Goal: Information Seeking & Learning: Learn about a topic

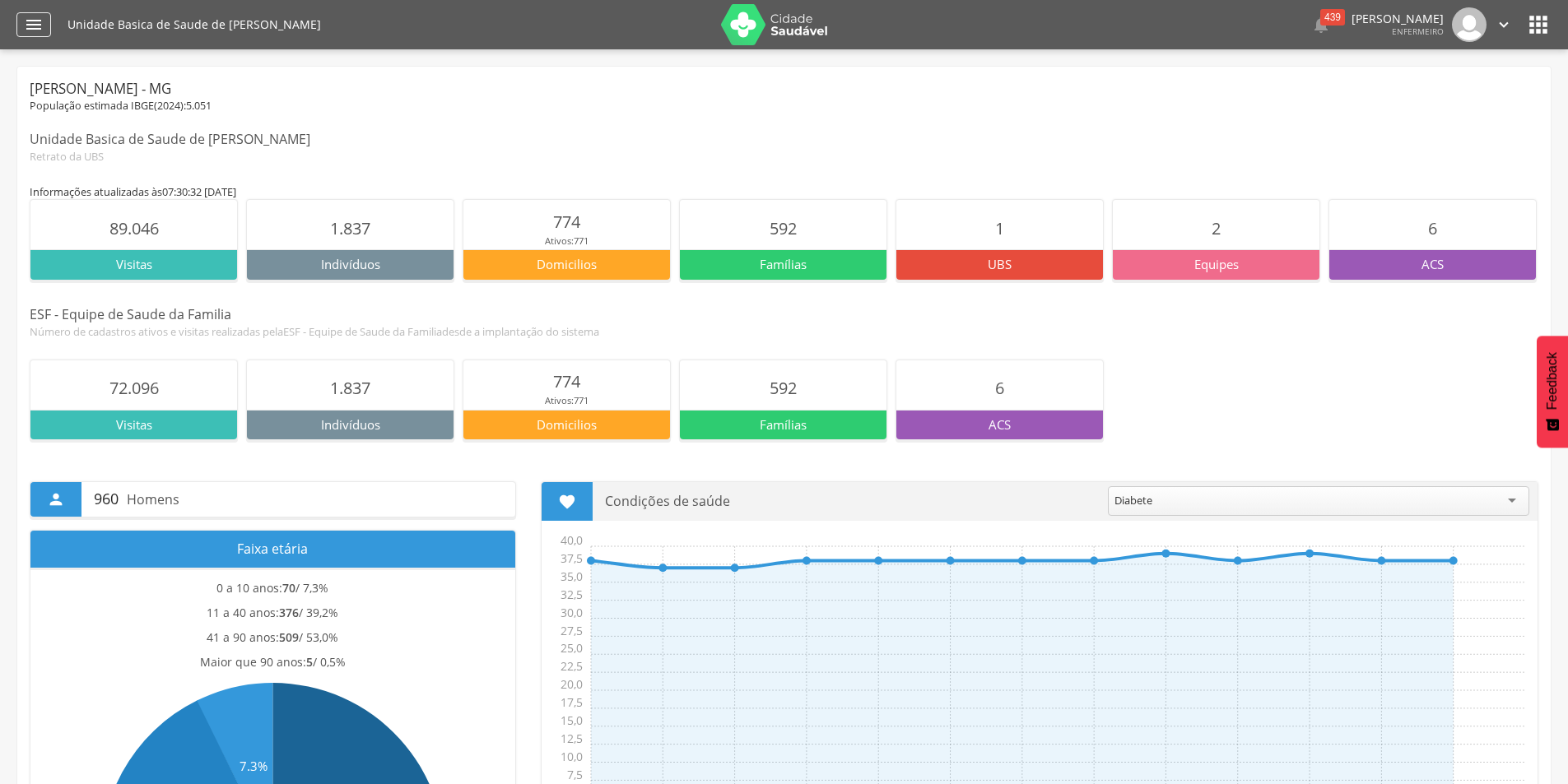
click at [31, 29] on icon "" at bounding box center [33, 24] width 20 height 20
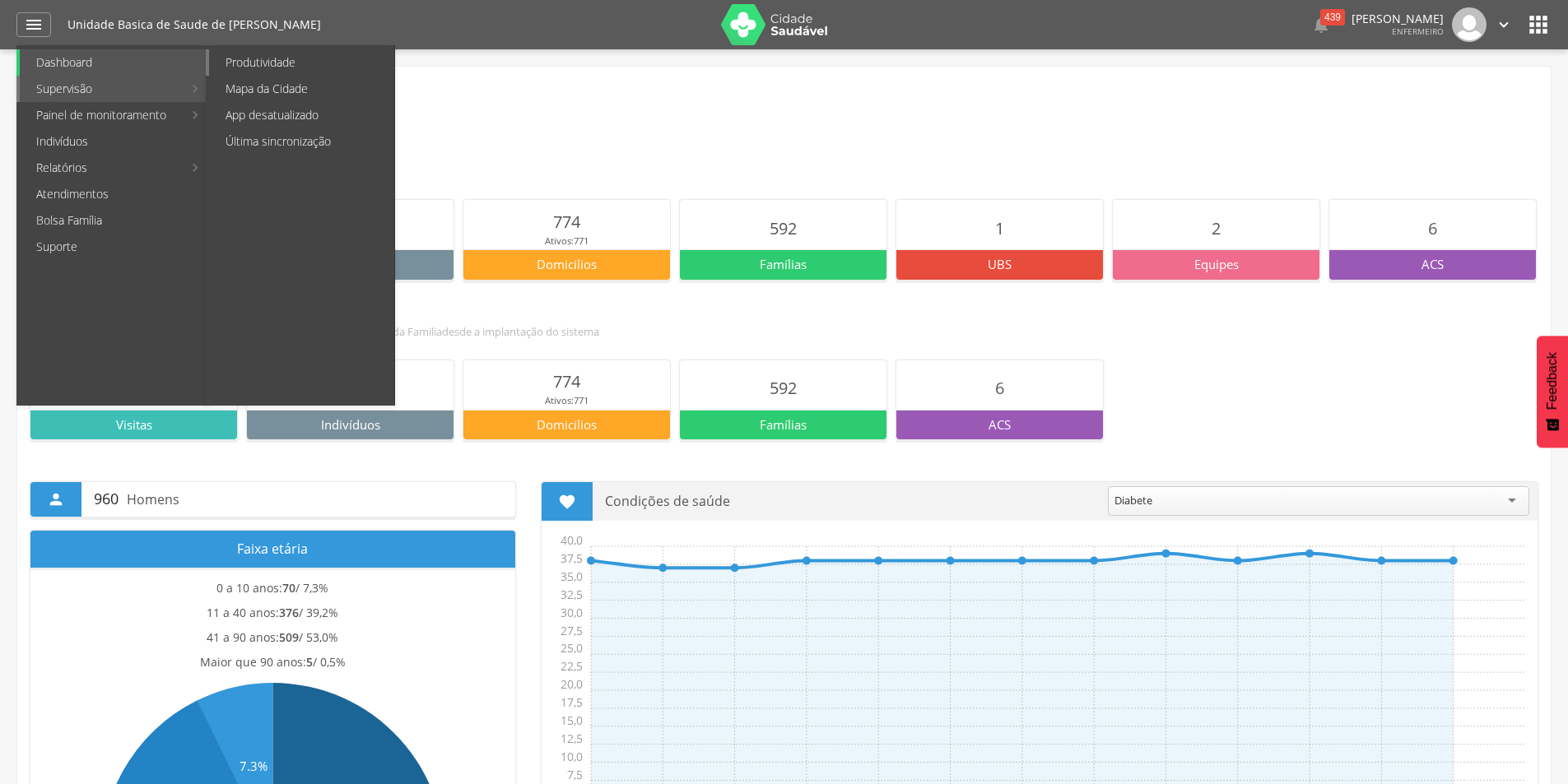
click at [253, 68] on link "Produtividade" at bounding box center [302, 62] width 185 height 26
type input "**********"
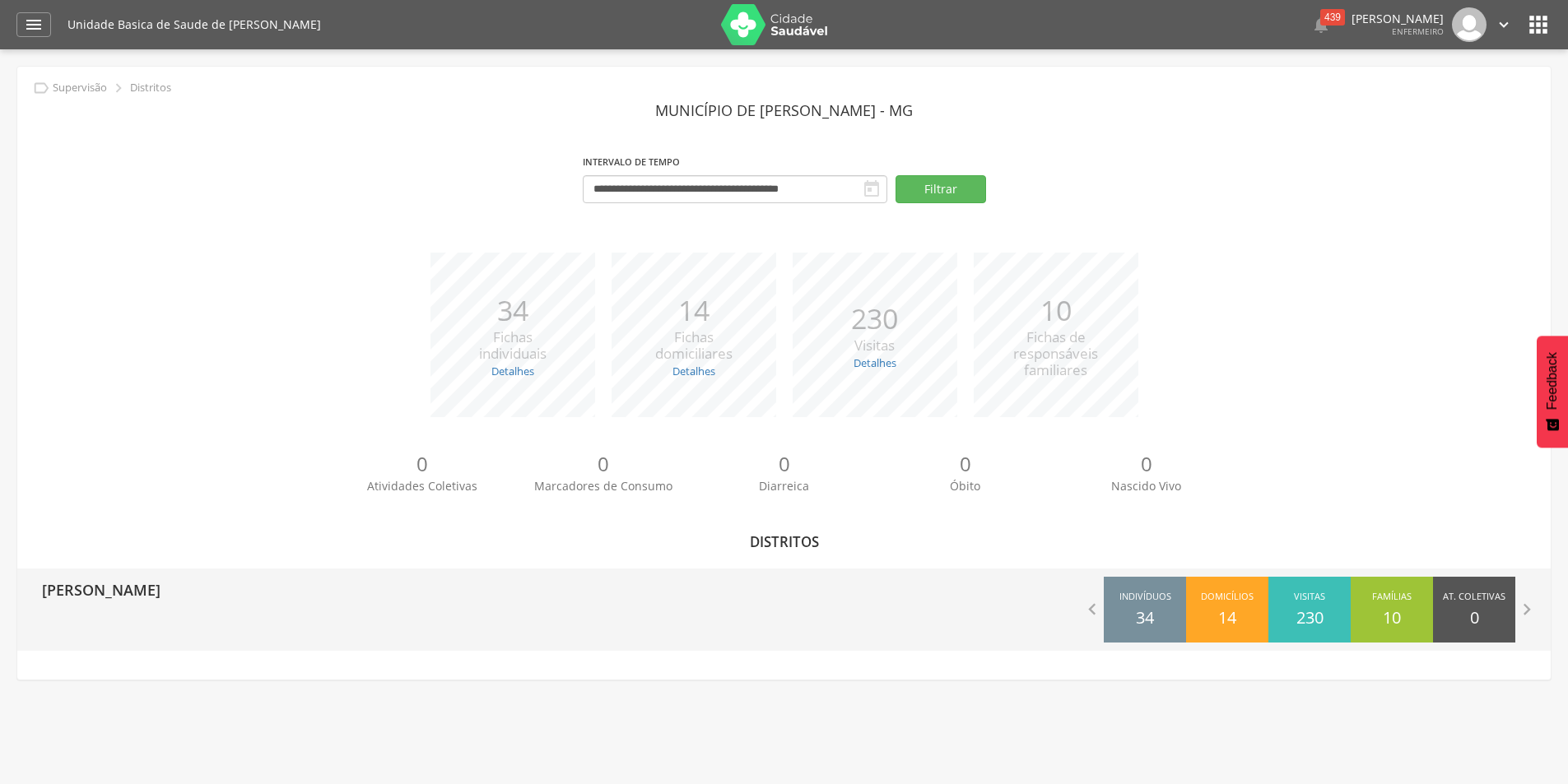
click at [114, 603] on div "[PERSON_NAME]" at bounding box center [95, 588] width 131 height 41
type input "**********"
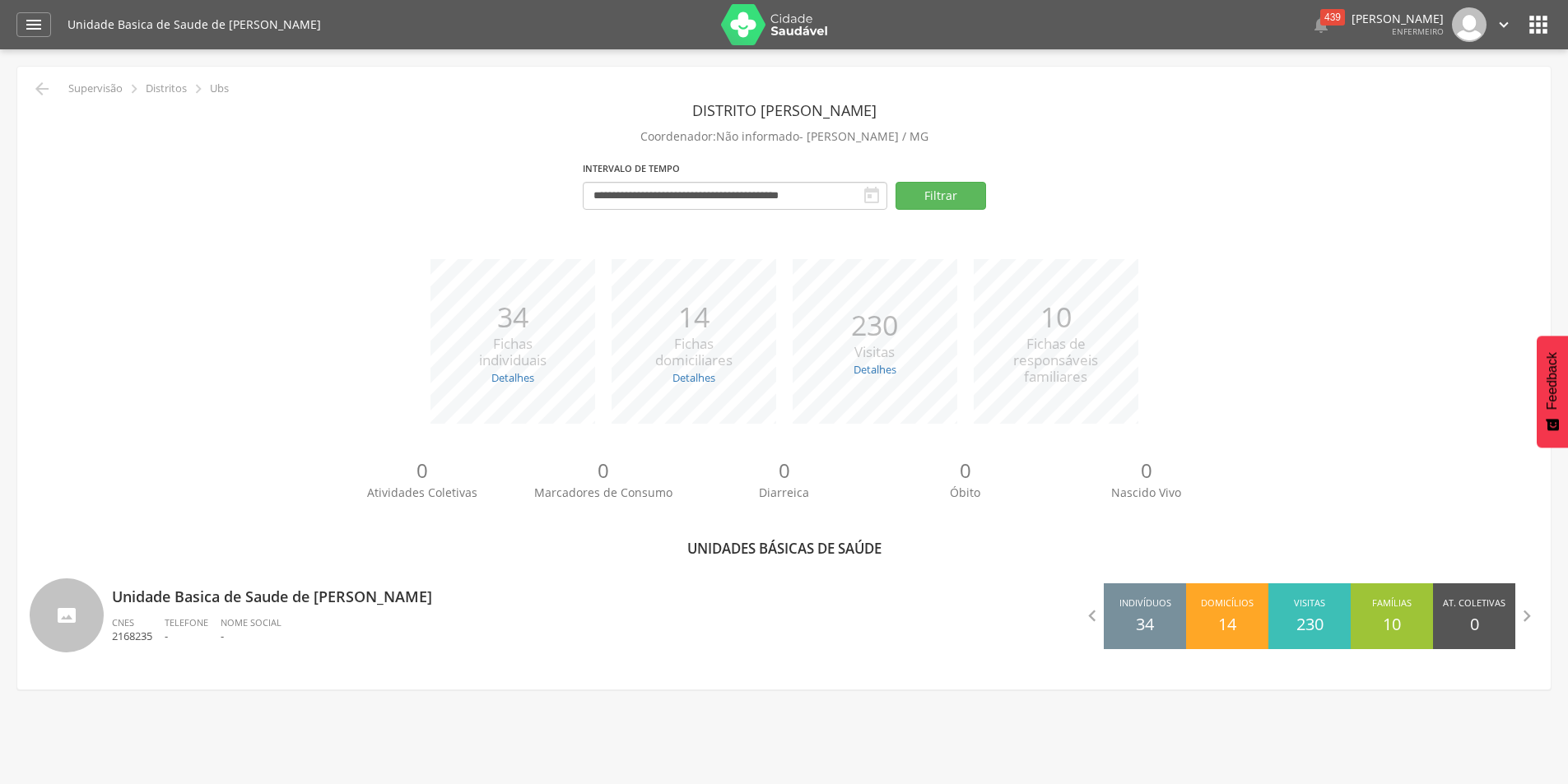
click at [113, 622] on span "CNES" at bounding box center [123, 622] width 22 height 13
type input "**********"
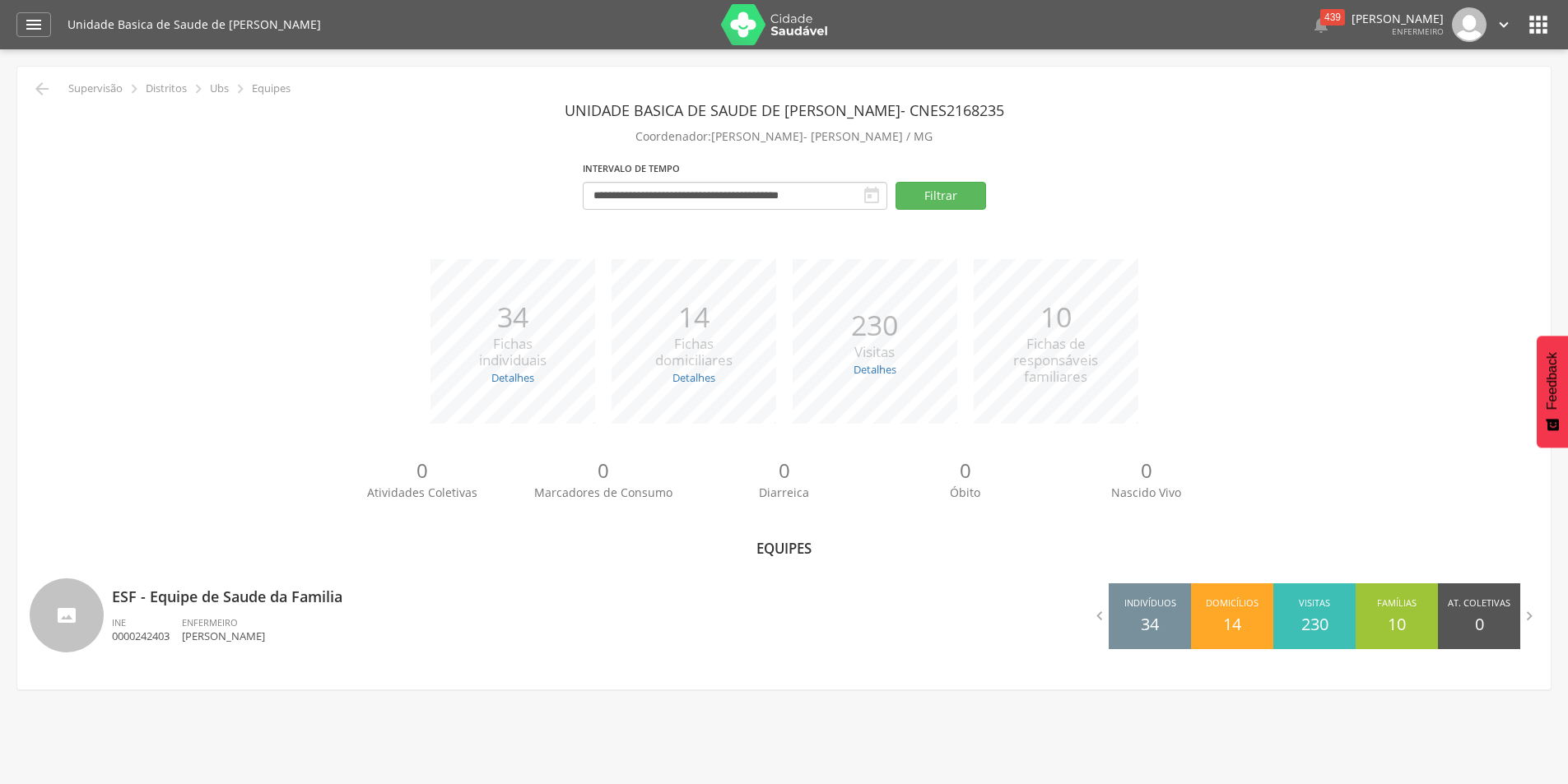
click at [113, 622] on span "INE" at bounding box center [119, 622] width 14 height 13
type input "**********"
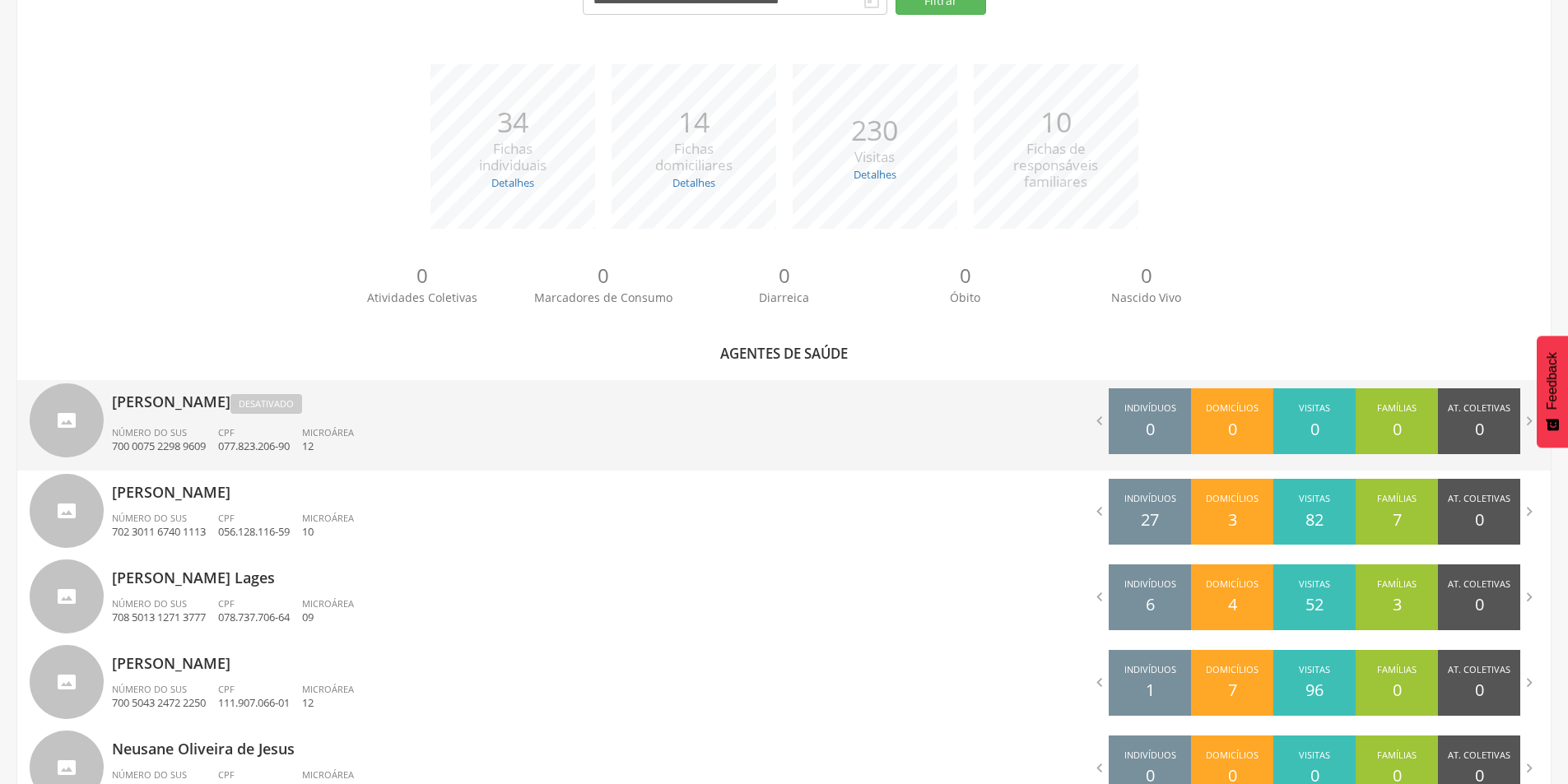
scroll to position [247, 0]
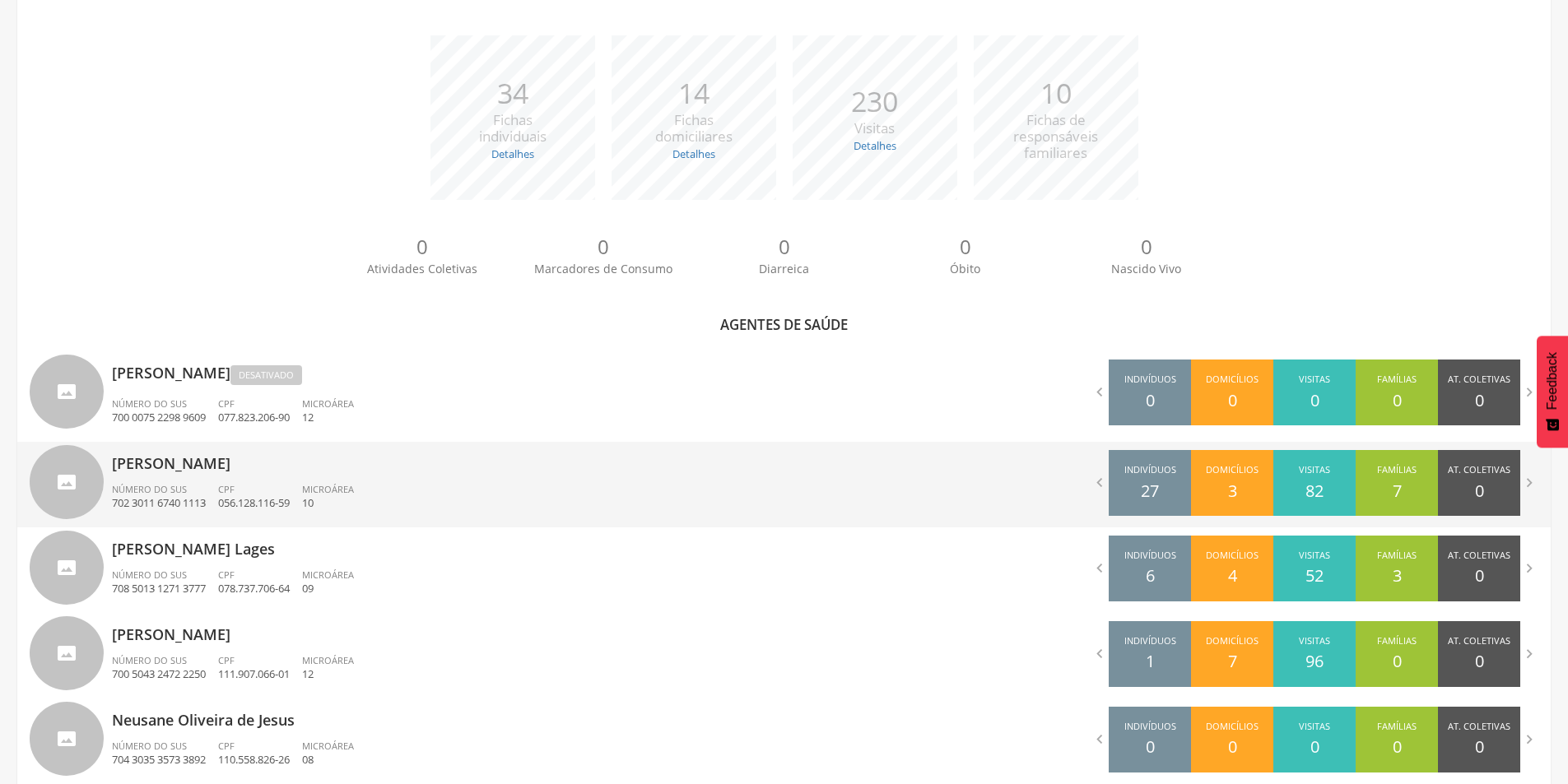
click at [187, 480] on div "[PERSON_NAME] Número do SUS 702 3011 6740 1113 CPF 056.128.116-59 Microárea 10" at bounding box center [442, 484] width 660 height 86
type input "**********"
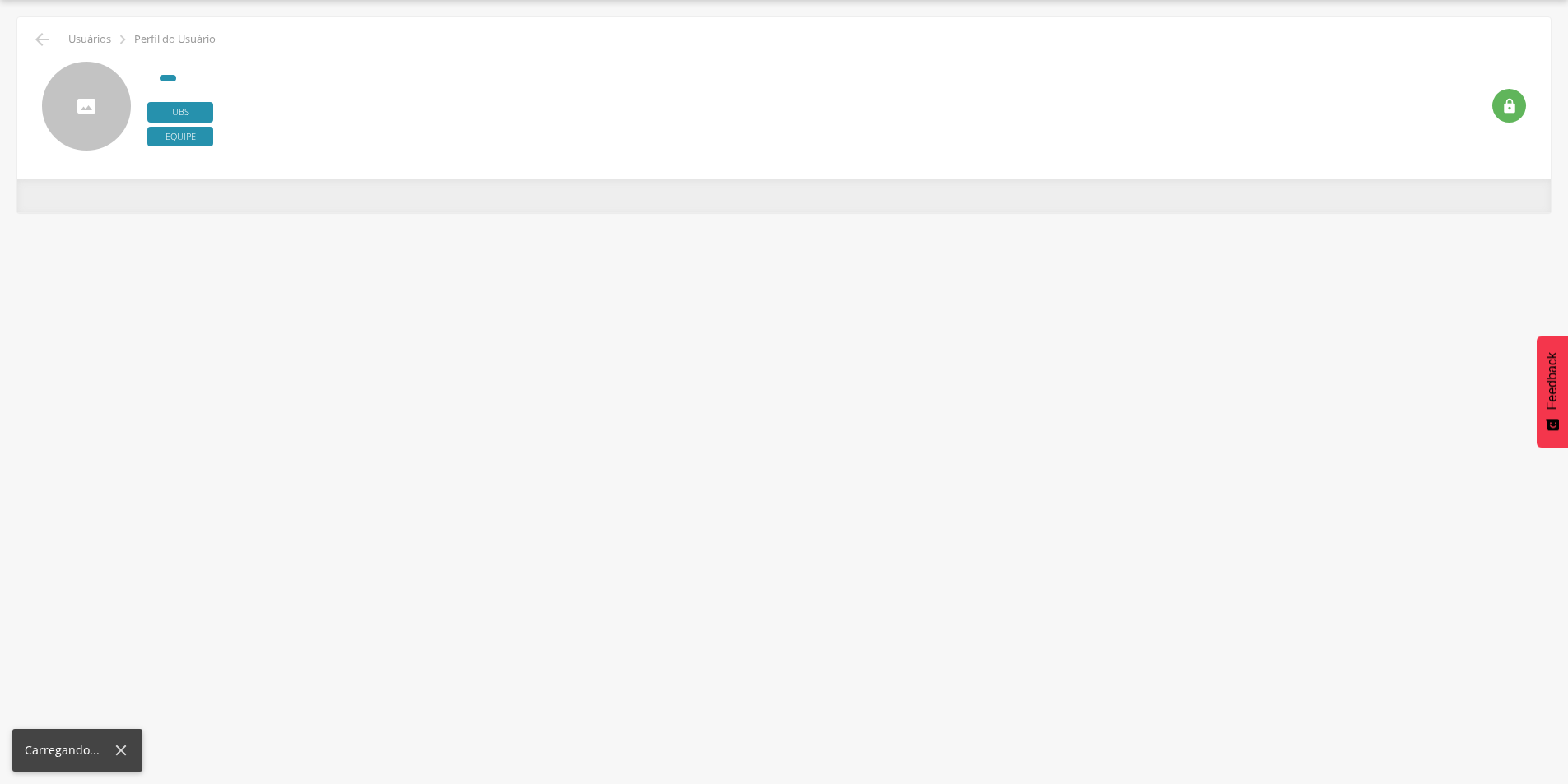
scroll to position [49, 0]
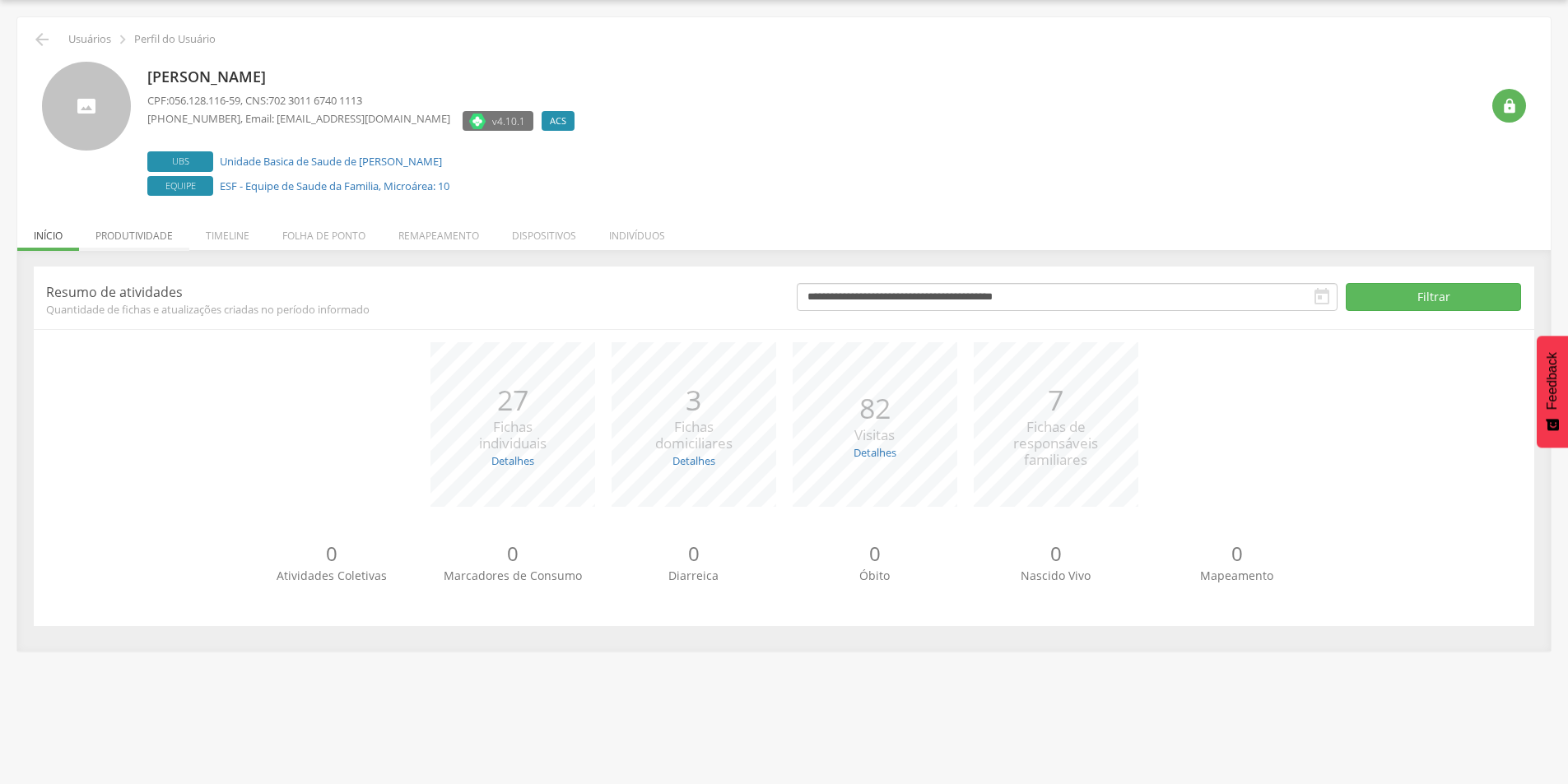
click at [150, 238] on li "Produtividade" at bounding box center [134, 231] width 111 height 38
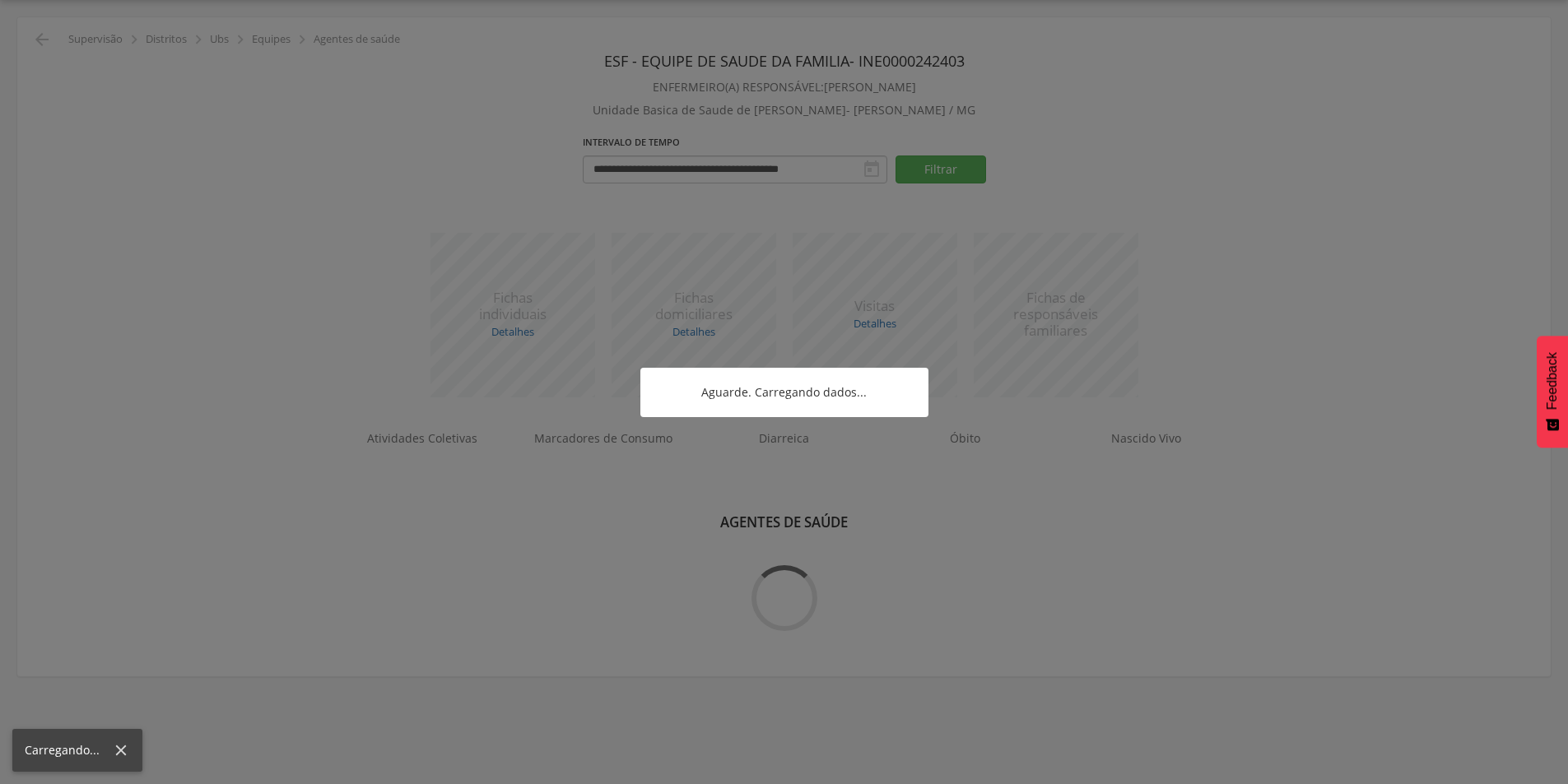
scroll to position [247, 0]
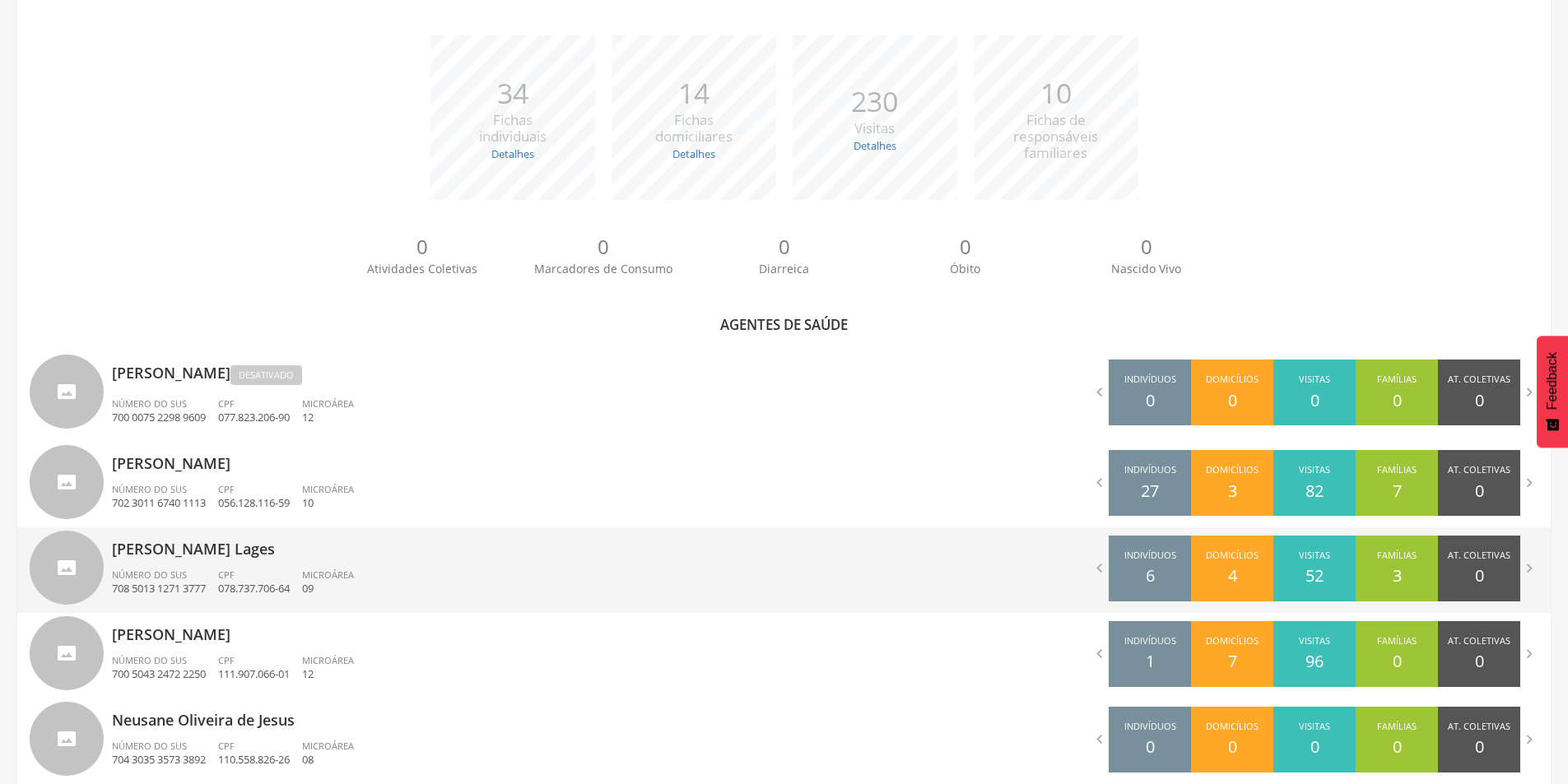
click at [197, 547] on p "[PERSON_NAME] Lages" at bounding box center [442, 543] width 660 height 33
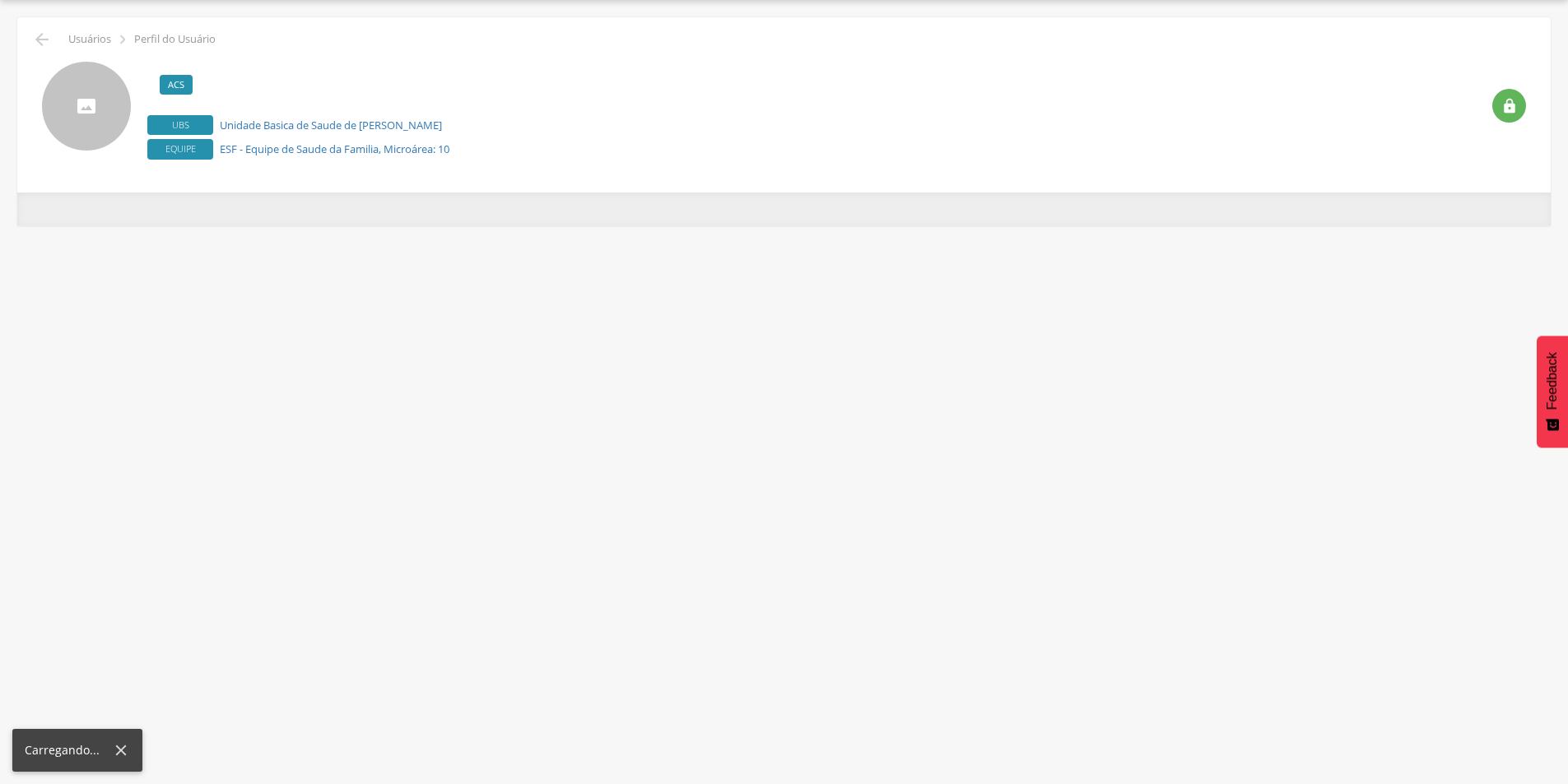
scroll to position [49, 0]
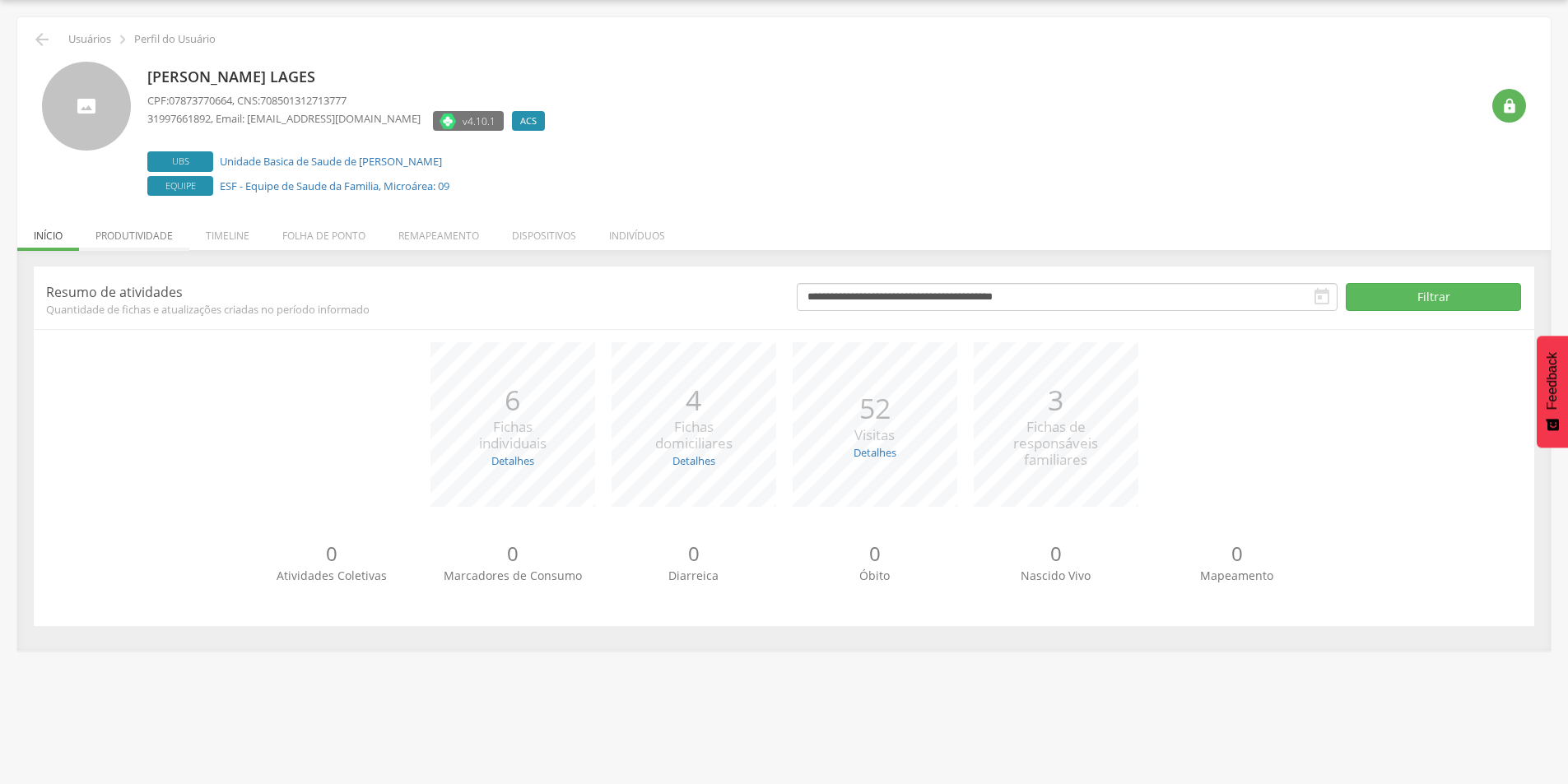
click at [134, 244] on li "Produtividade" at bounding box center [134, 231] width 111 height 38
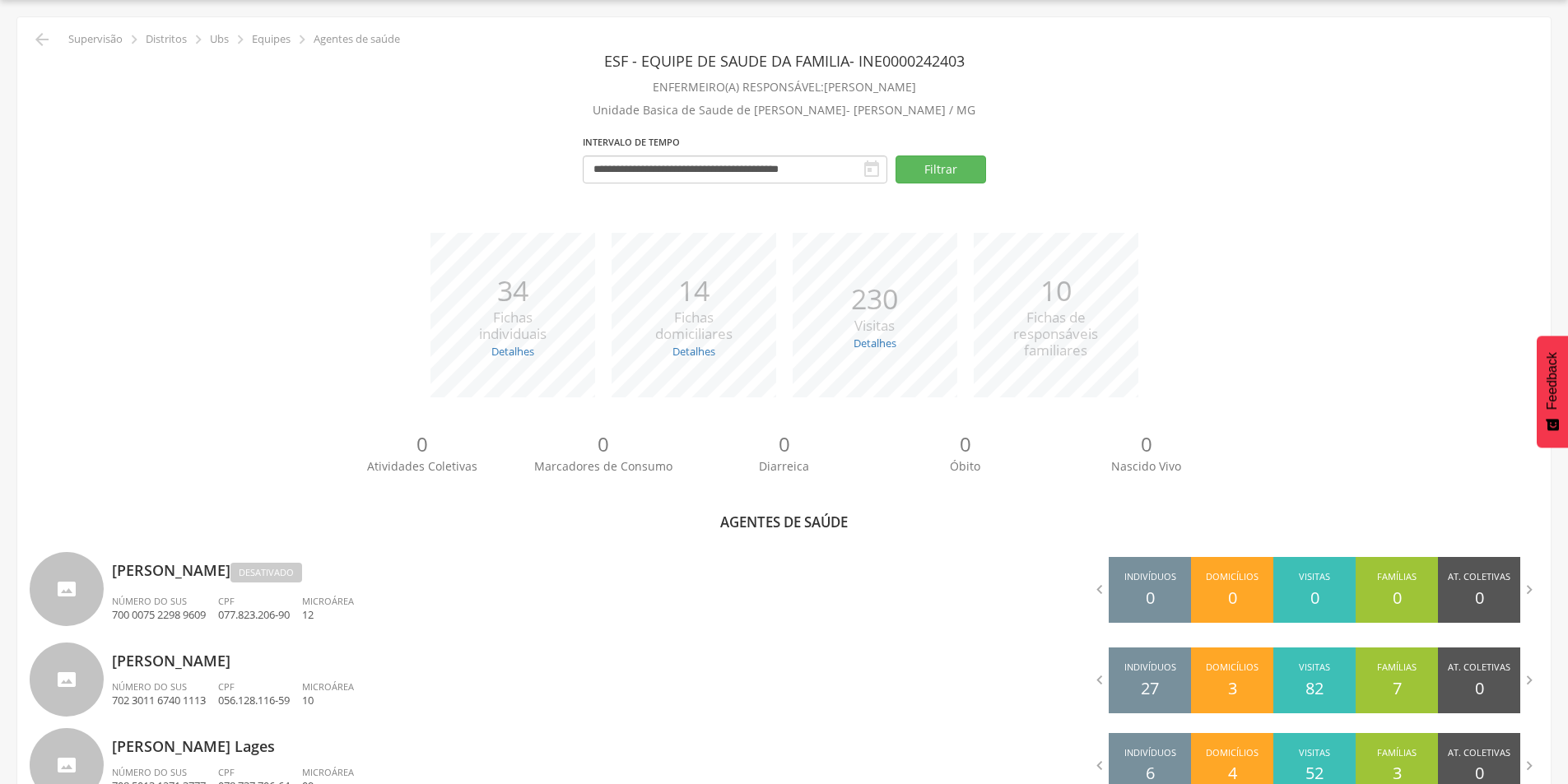
scroll to position [247, 0]
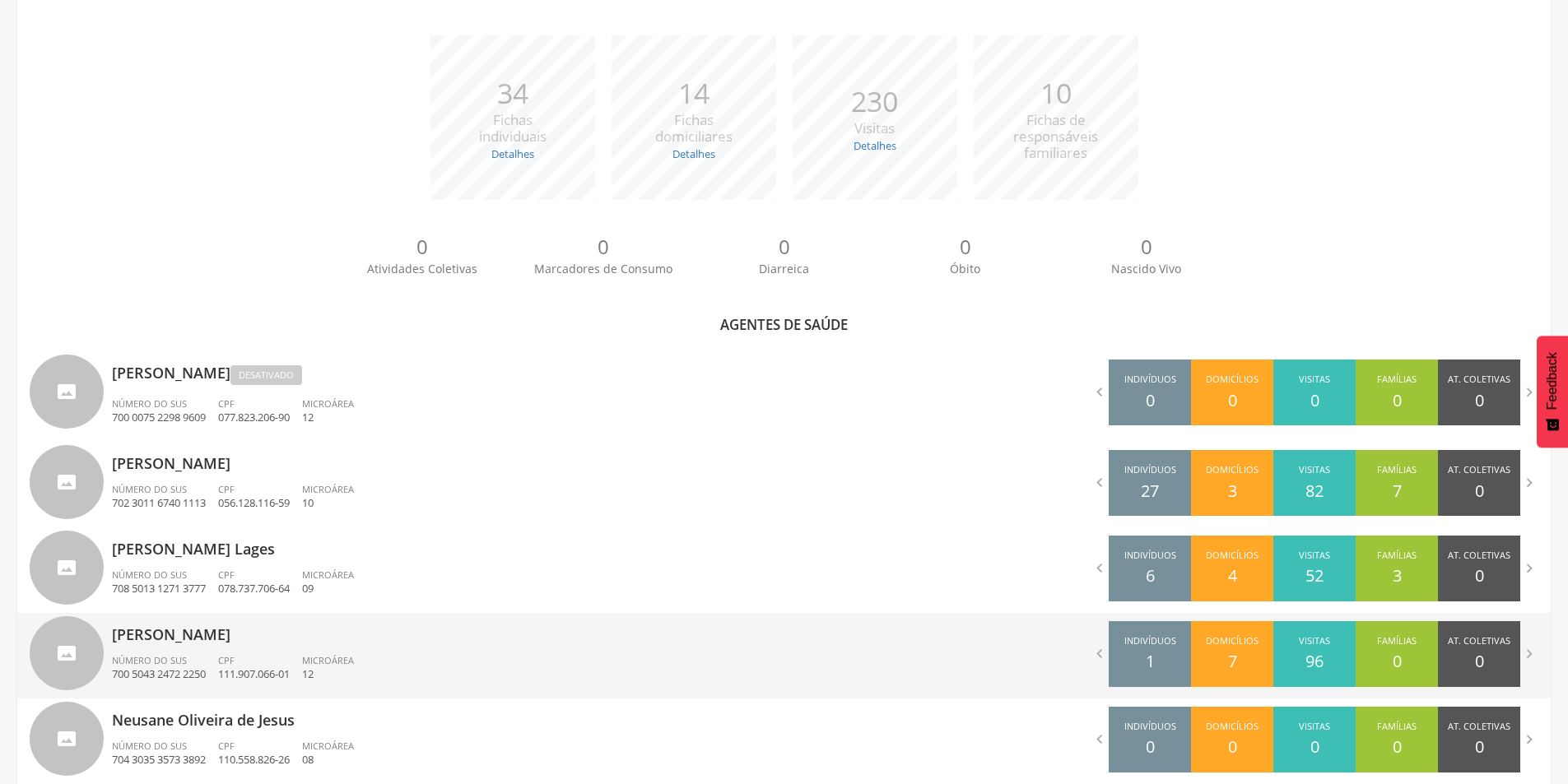
click at [214, 637] on p "[PERSON_NAME]" at bounding box center [442, 629] width 660 height 33
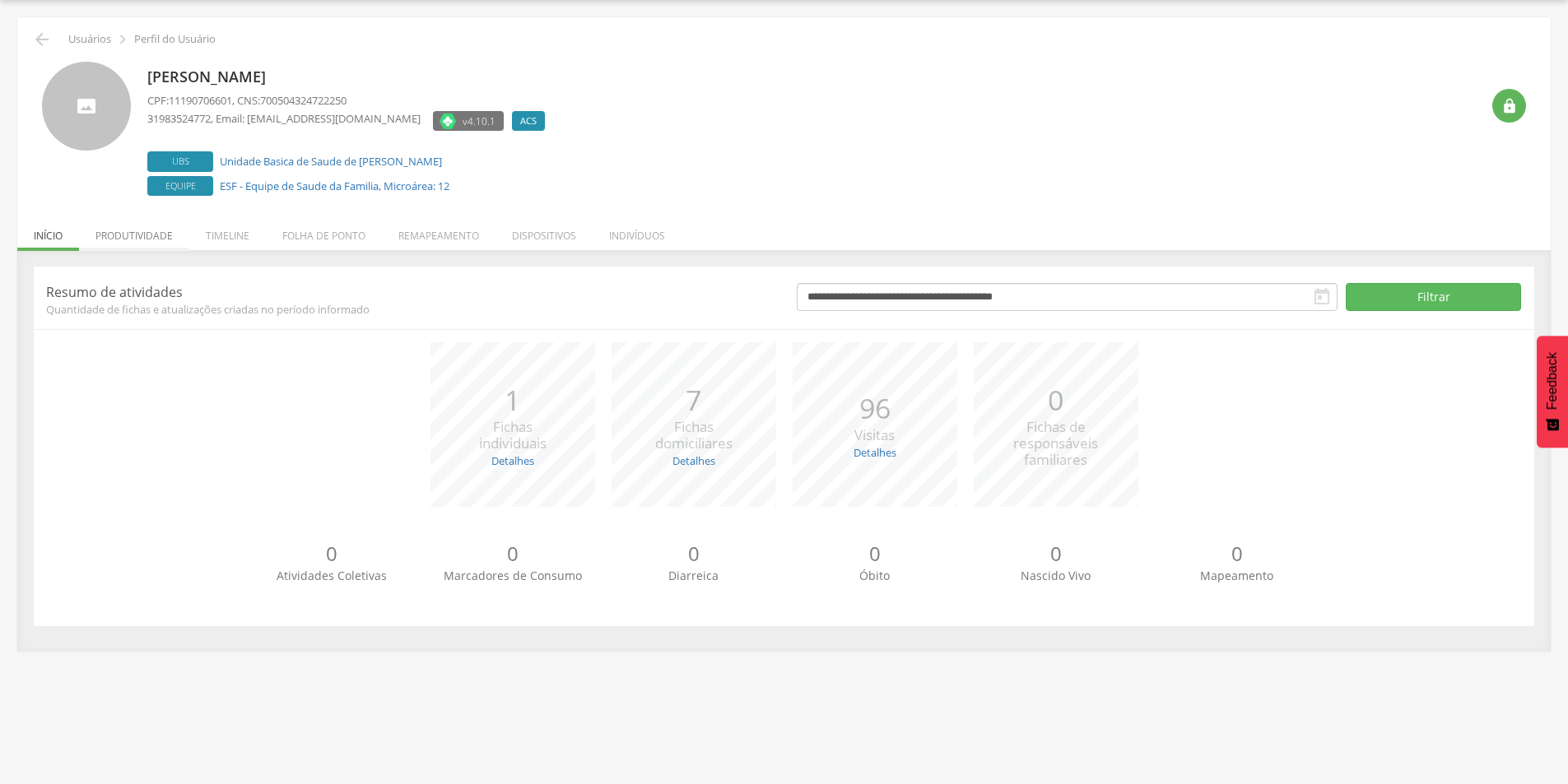
click at [145, 237] on li "Produtividade" at bounding box center [134, 231] width 111 height 38
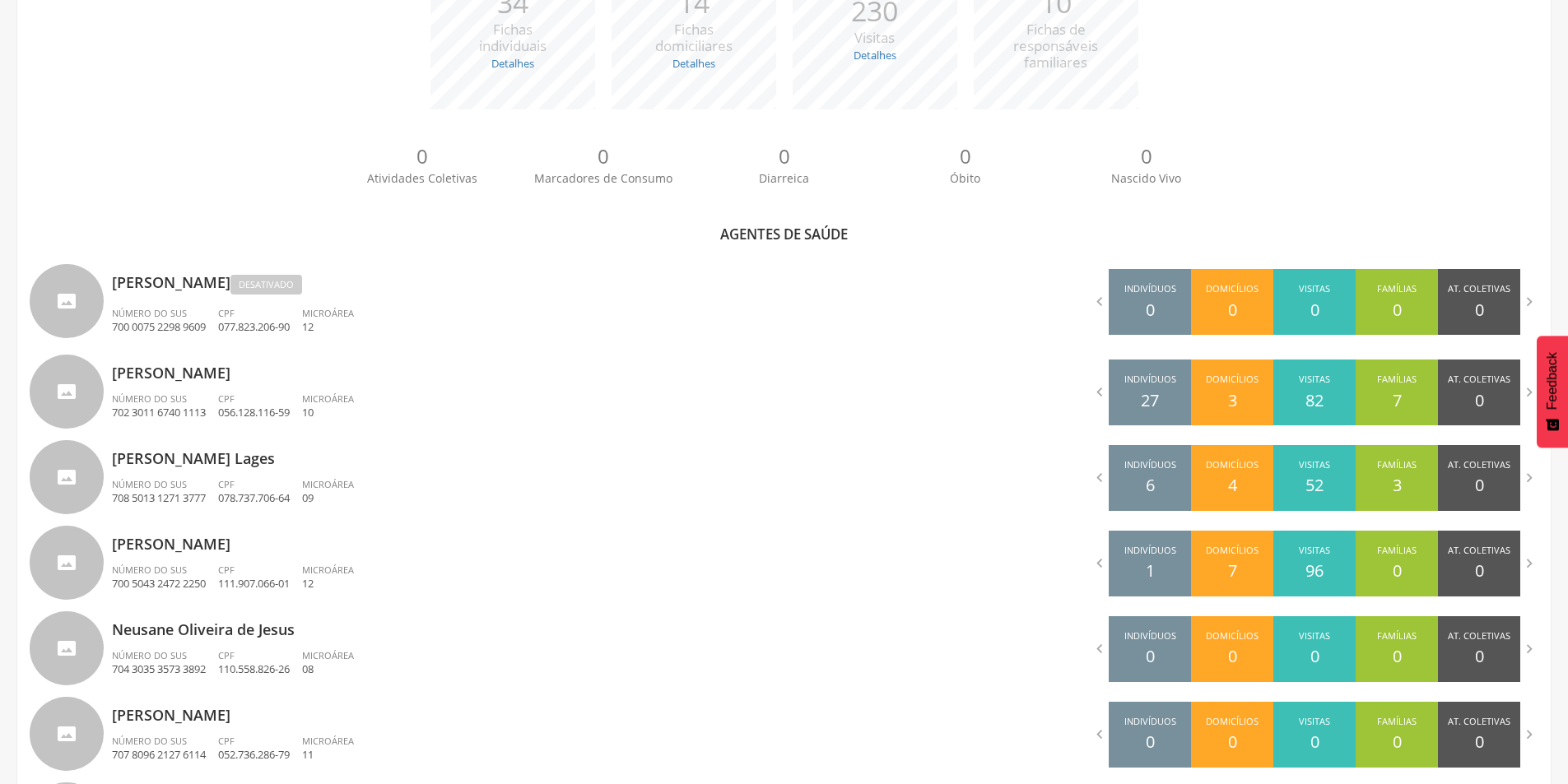
scroll to position [493, 0]
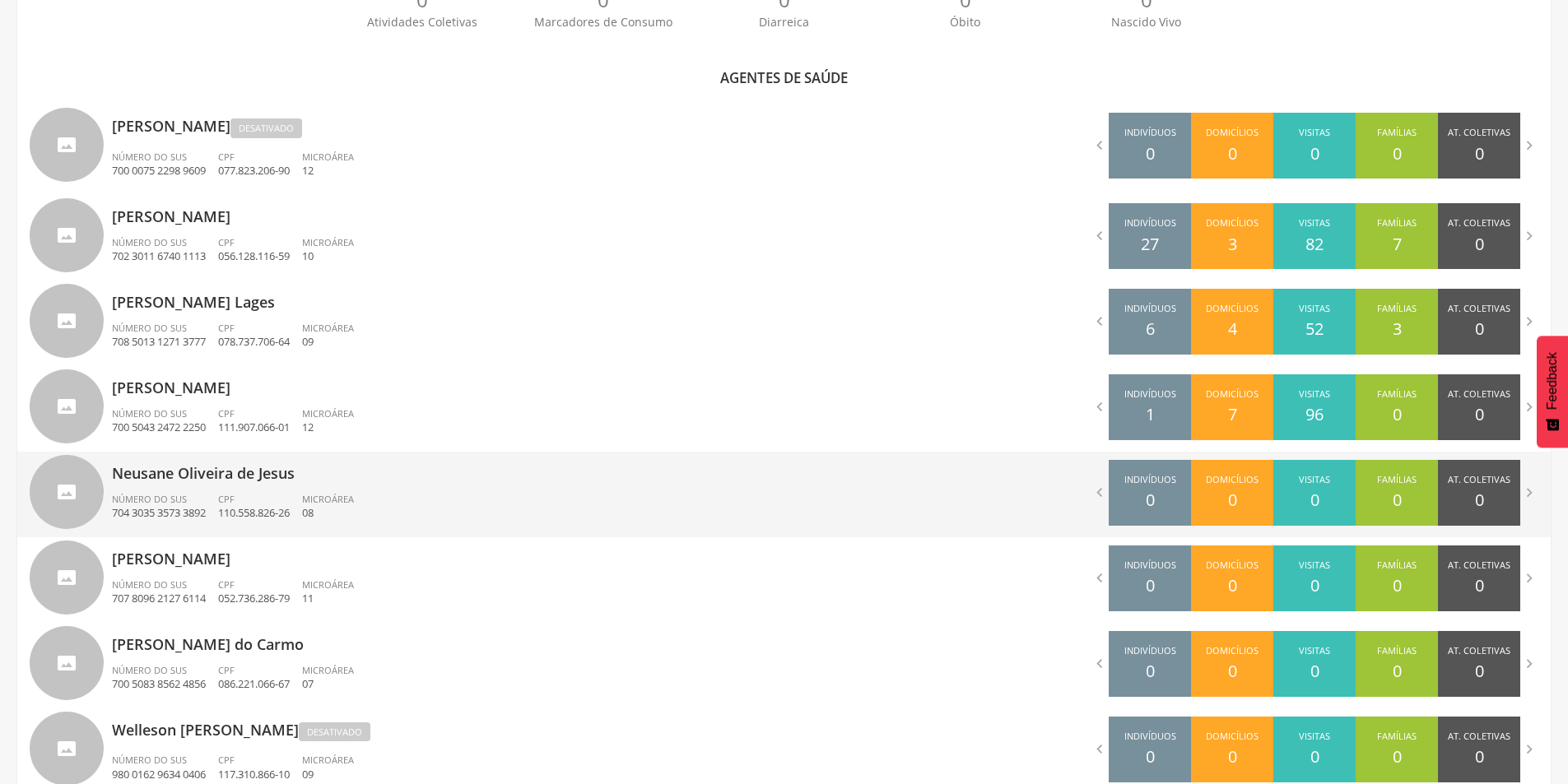
click at [214, 488] on div "Neusane Oliveira de Jesus Número do SUS 704 3035 3573 3892 CPF 110.558.826-26 M…" at bounding box center [442, 494] width 660 height 86
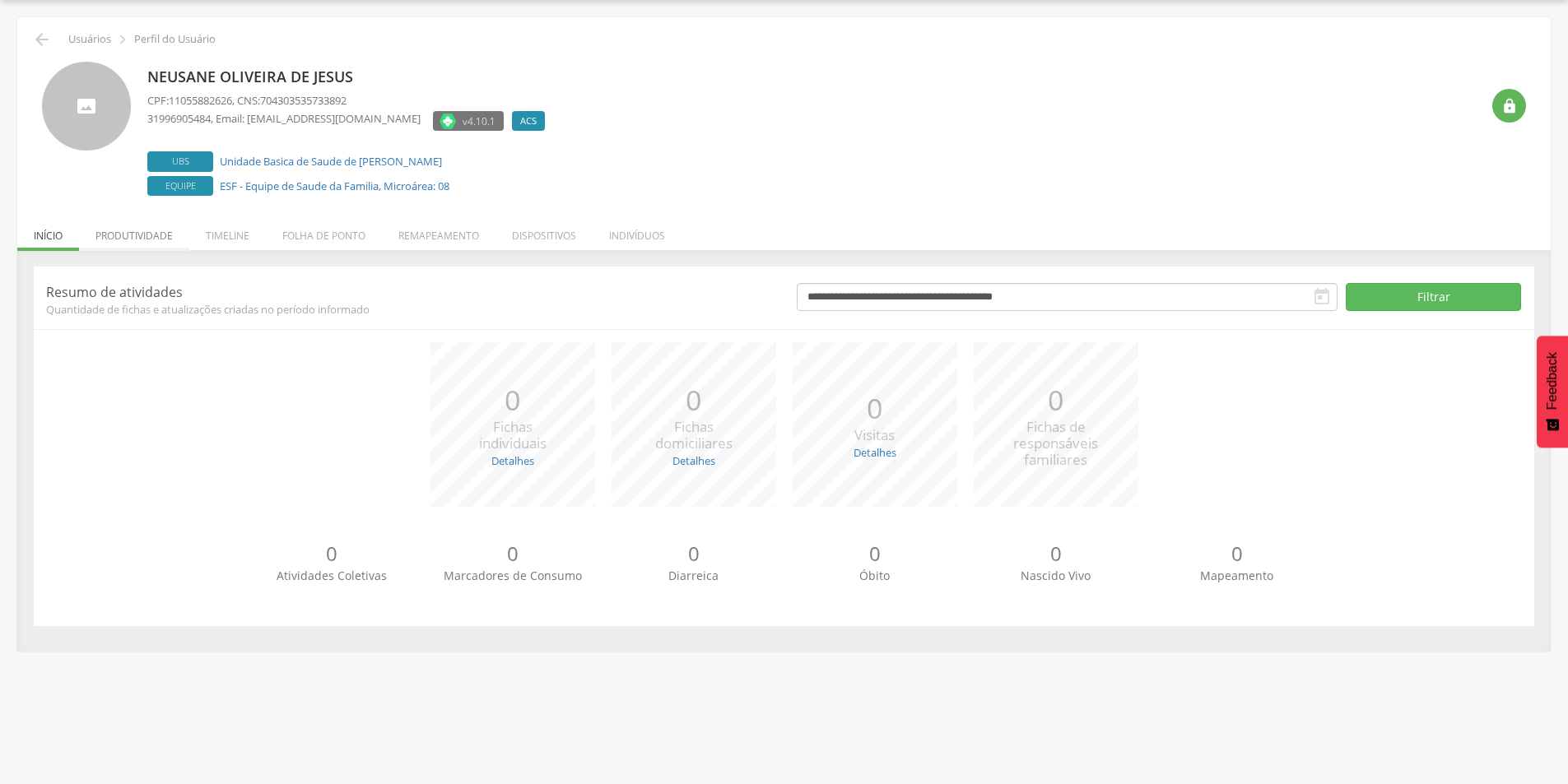
click at [137, 241] on li "Produtividade" at bounding box center [134, 231] width 111 height 38
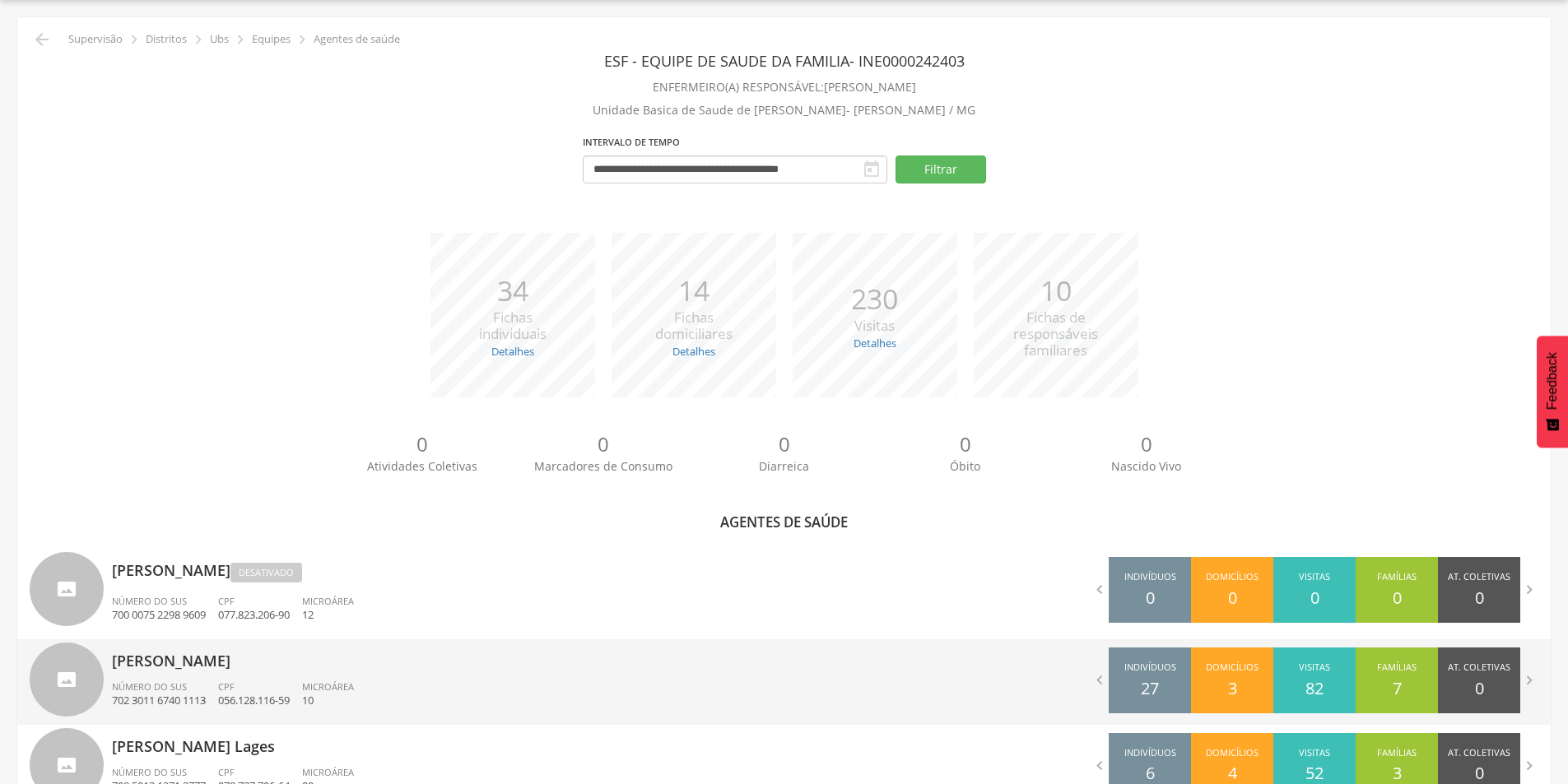
scroll to position [493, 0]
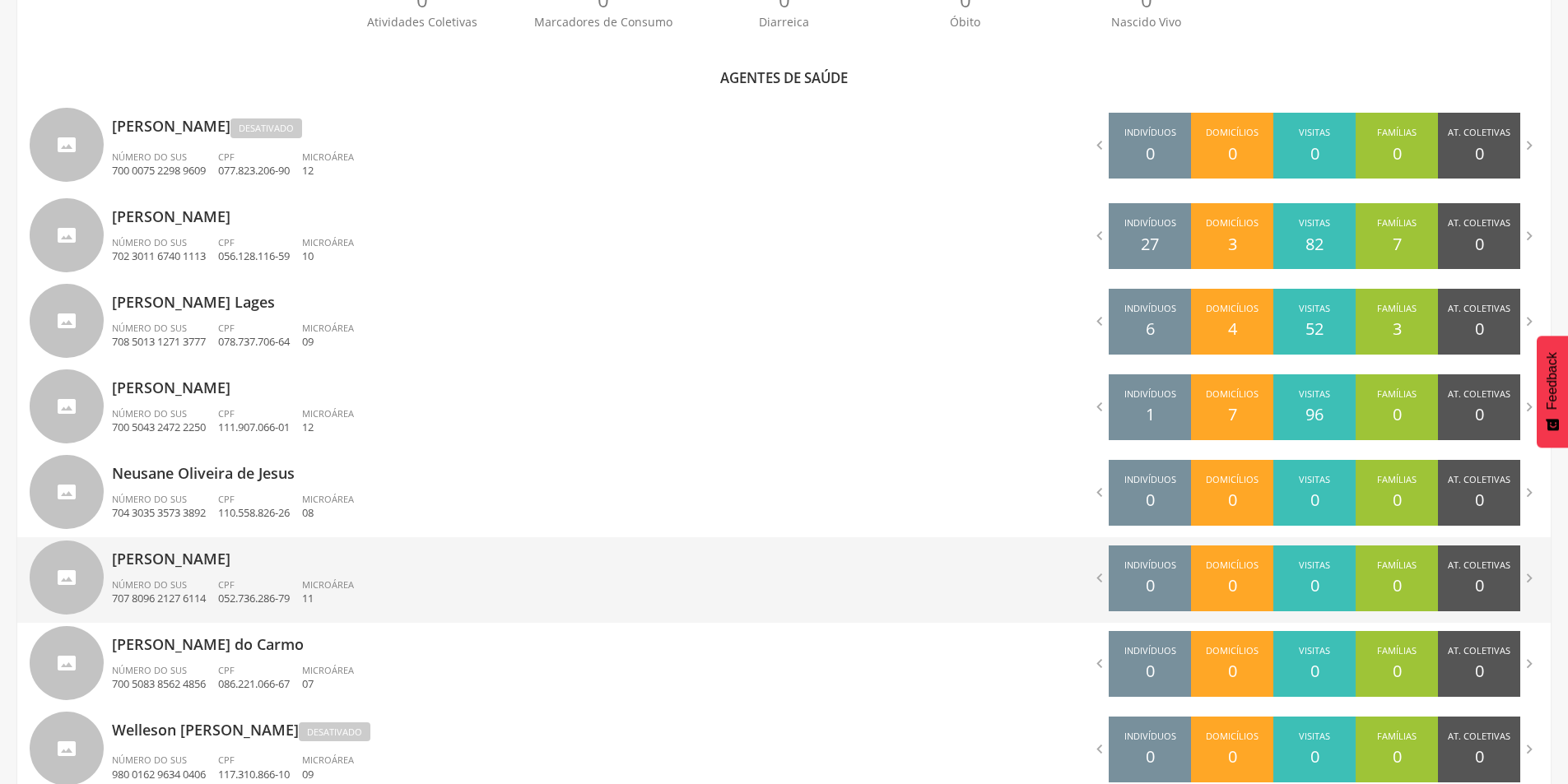
click at [202, 572] on div "[PERSON_NAME] Número do SUS 707 8096 2127 6114 CPF 052.736.286-79 Microárea 11" at bounding box center [442, 580] width 660 height 86
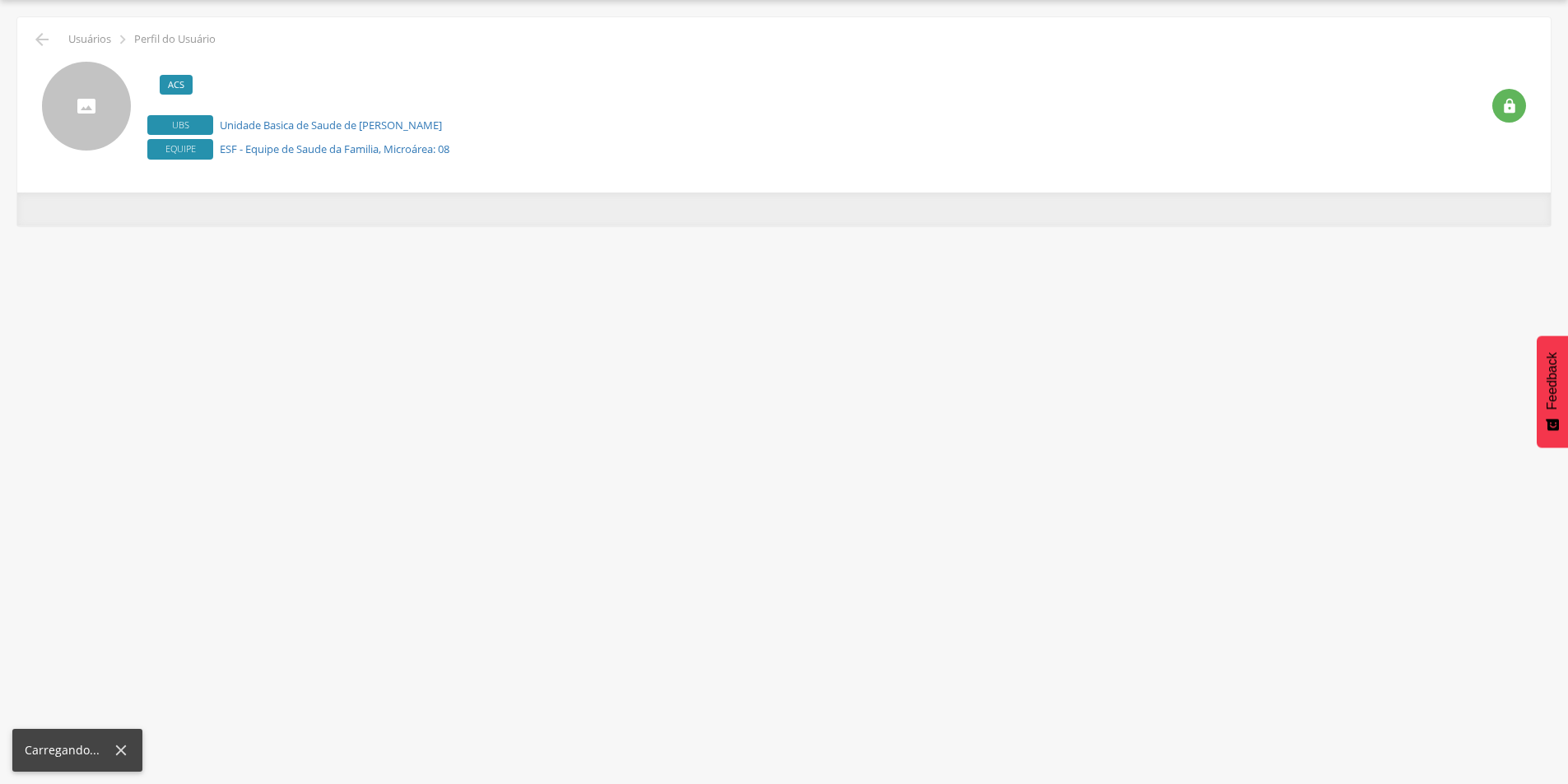
scroll to position [49, 0]
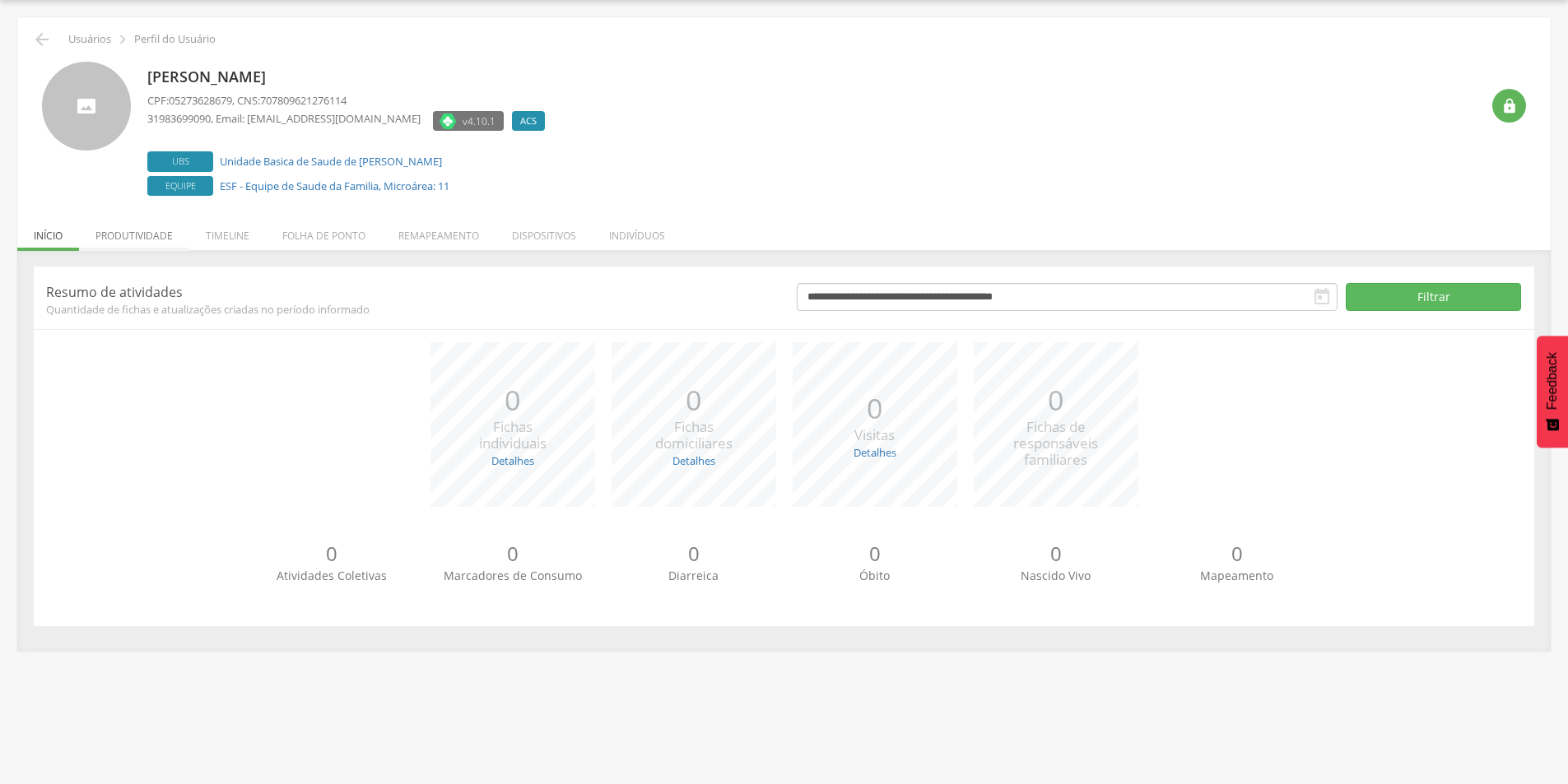
click at [143, 239] on li "Produtividade" at bounding box center [134, 231] width 111 height 38
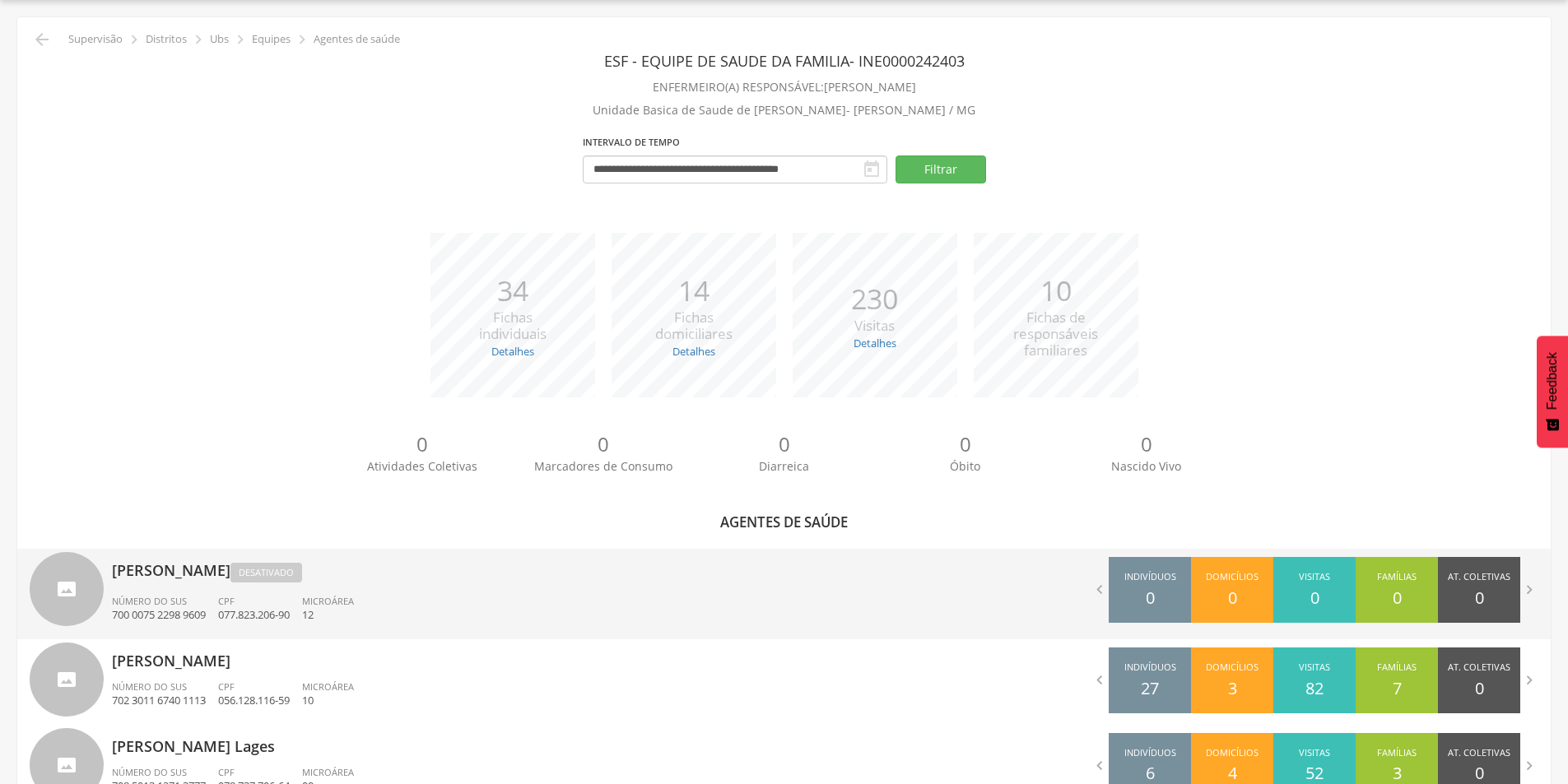
scroll to position [493, 0]
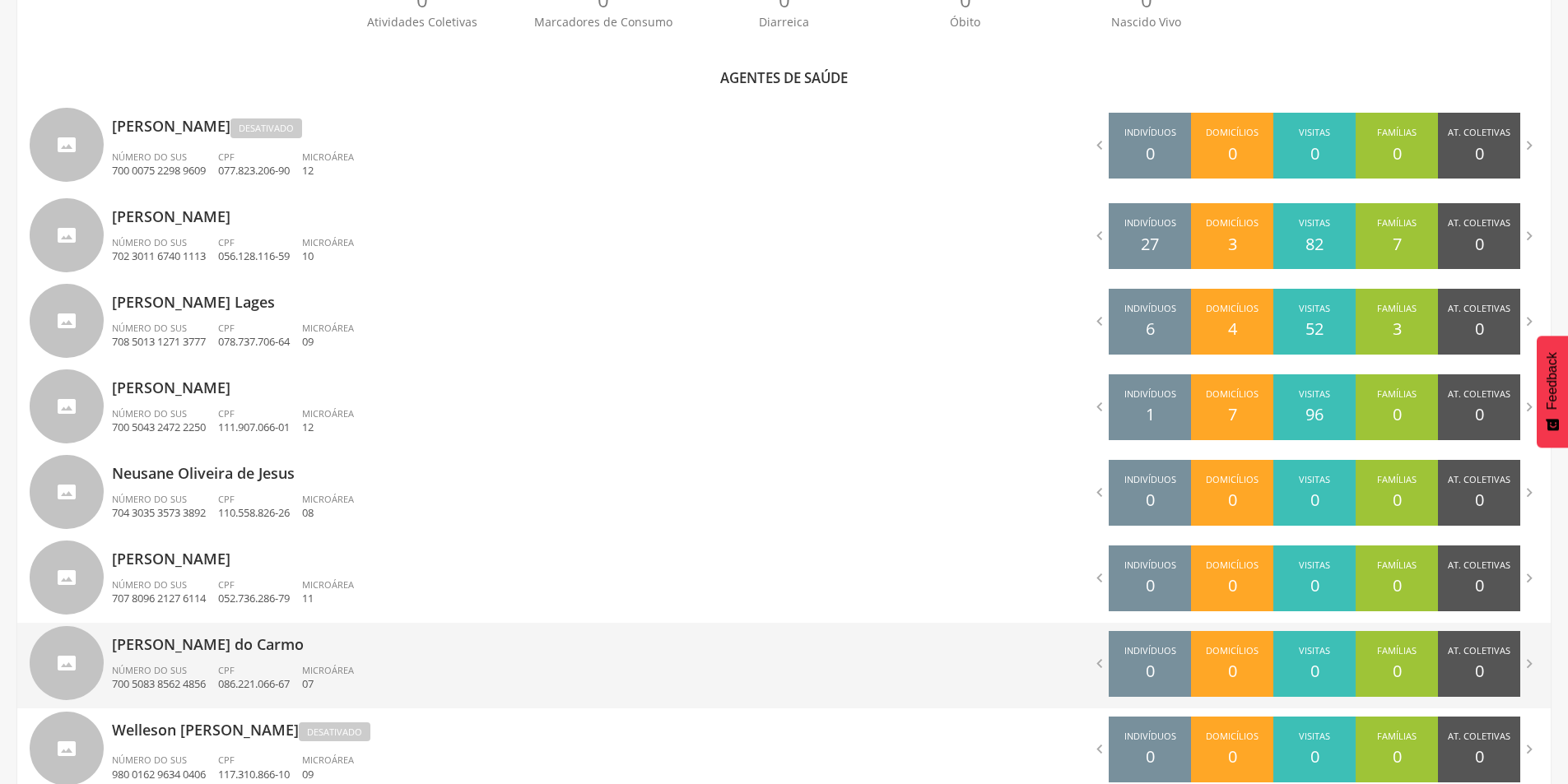
click at [216, 667] on div "Número do SUS 700 5083 8562 4856" at bounding box center [165, 678] width 106 height 28
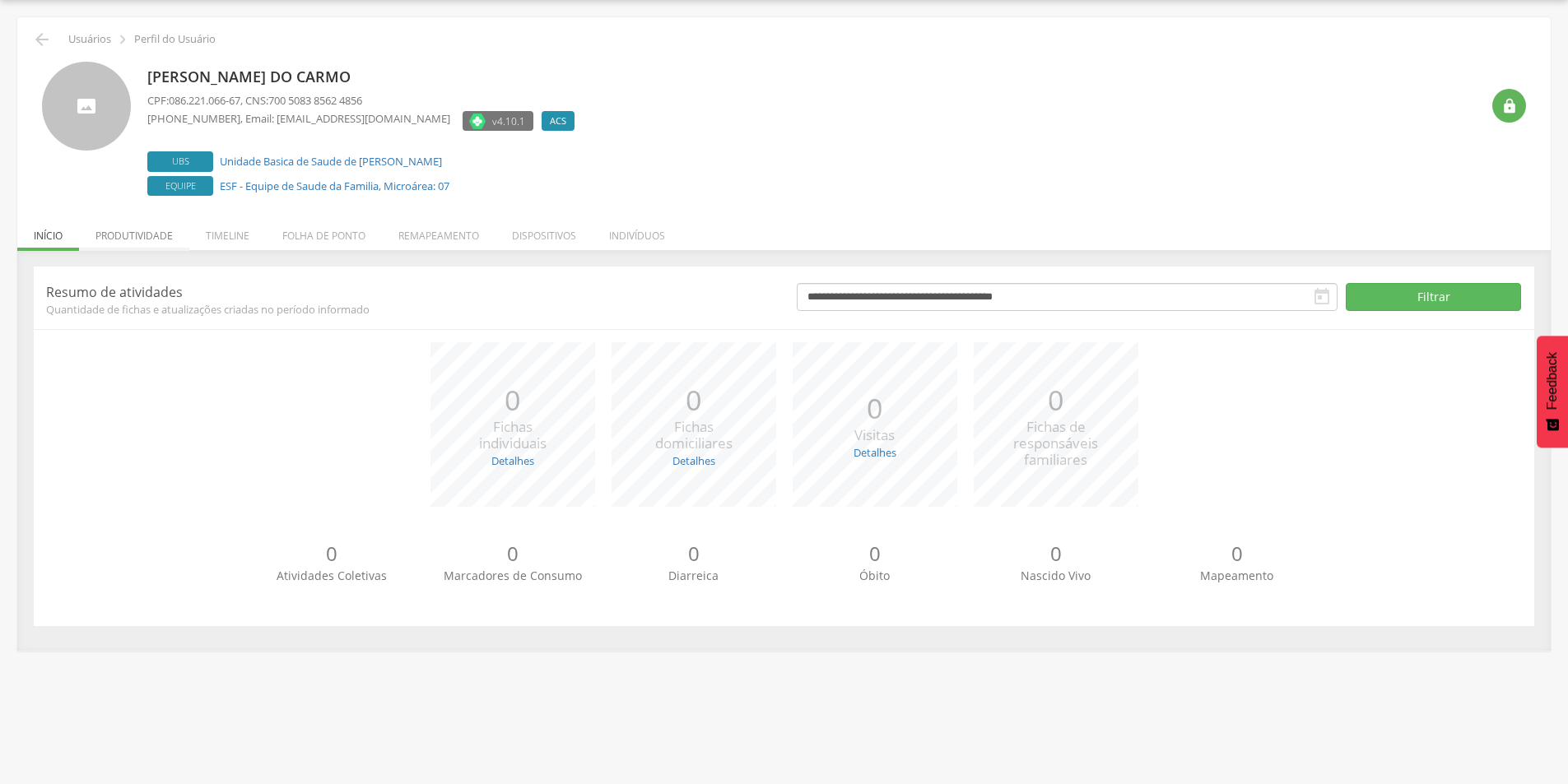
click at [151, 236] on li "Produtividade" at bounding box center [134, 231] width 111 height 38
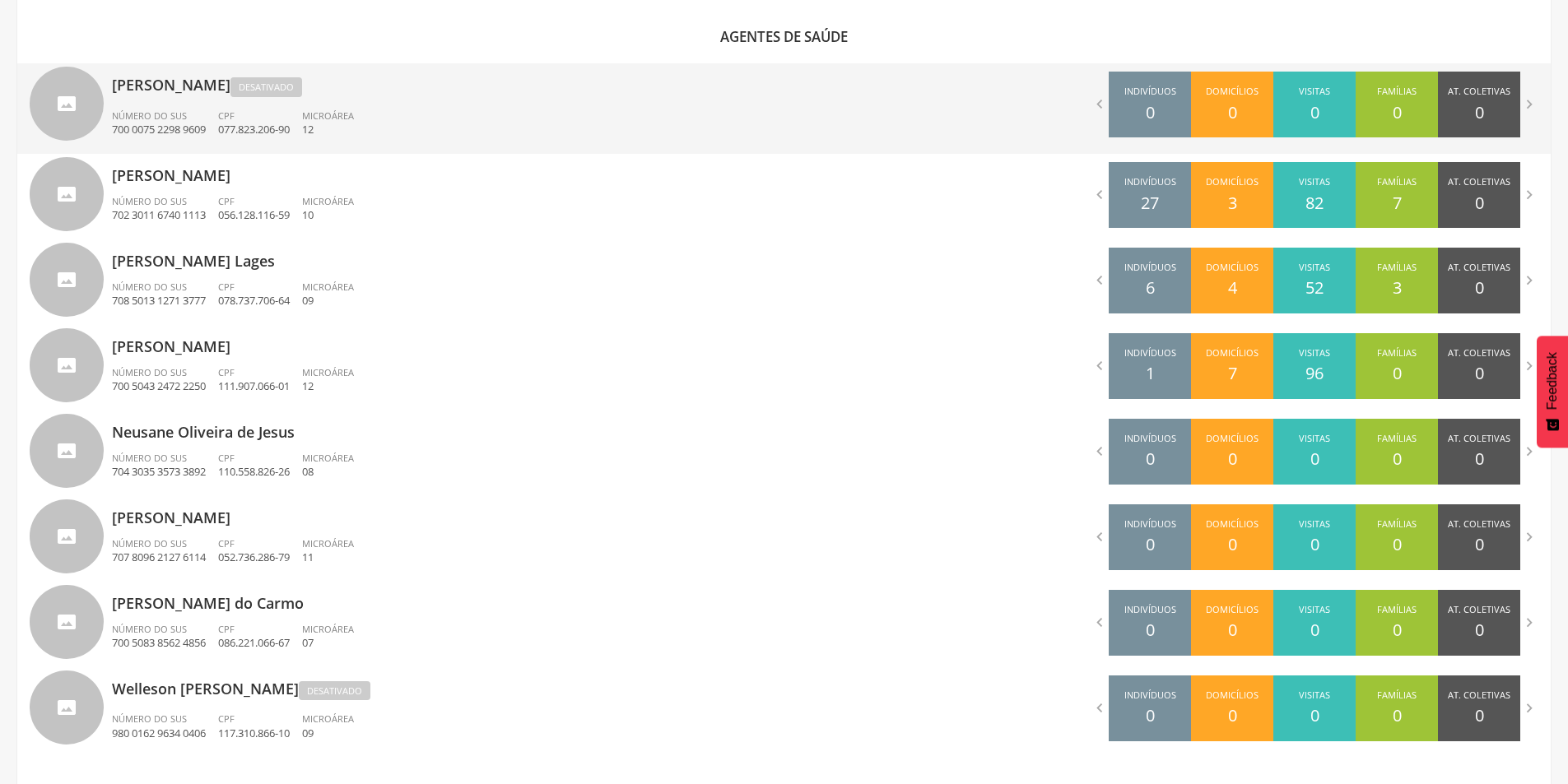
scroll to position [538, 0]
